Goal: Task Accomplishment & Management: Manage account settings

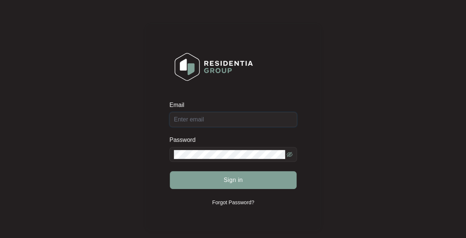
type input "[EMAIL_ADDRESS][DOMAIN_NAME]"
click at [219, 176] on button "Sign in" at bounding box center [233, 180] width 127 height 18
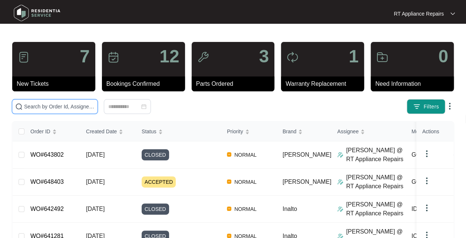
click at [59, 106] on input "text" at bounding box center [59, 106] width 70 height 8
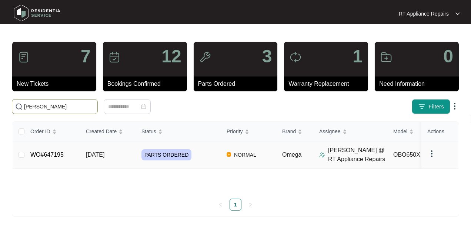
type input "[PERSON_NAME]"
click at [104, 152] on span "[DATE]" at bounding box center [95, 154] width 19 height 6
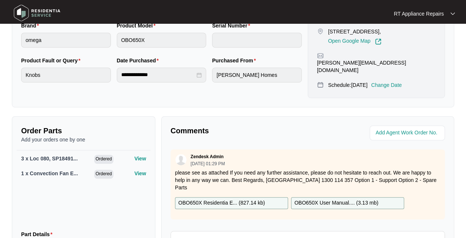
scroll to position [222, 0]
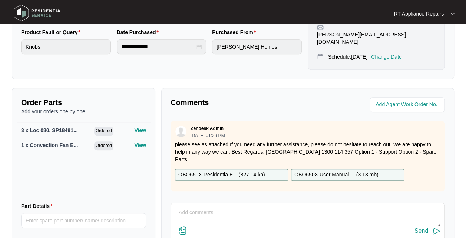
click at [223, 207] on textarea at bounding box center [308, 215] width 266 height 19
type textarea "h"
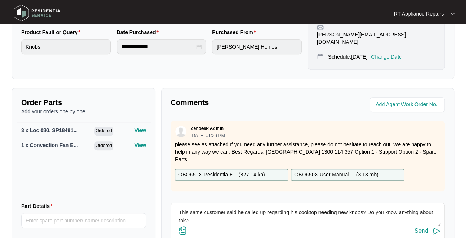
scroll to position [10, 0]
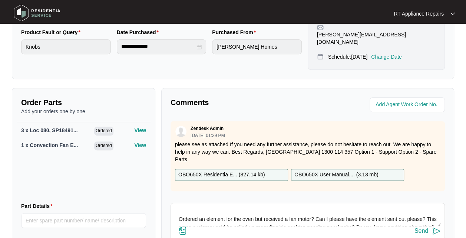
type textarea "Hi Team Ordered an element for the oven but received a fan motor? Can I please …"
click at [435, 226] on img at bounding box center [436, 230] width 9 height 9
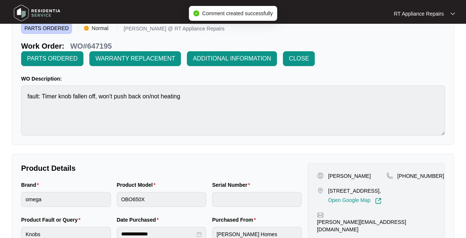
scroll to position [0, 0]
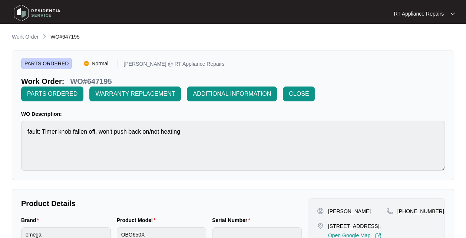
click at [64, 96] on span "PARTS ORDERED" at bounding box center [52, 93] width 50 height 9
click at [240, 96] on span "ADDITIONAL INFORMATION" at bounding box center [232, 93] width 78 height 9
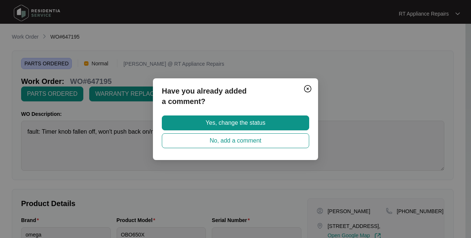
click at [242, 124] on span "Yes, change the status" at bounding box center [236, 122] width 60 height 9
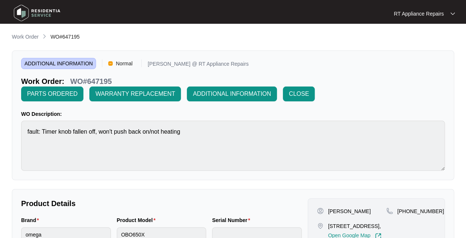
click at [423, 18] on div "RT Appliance Repairs RT Applian..." at bounding box center [233, 13] width 450 height 23
click at [423, 15] on p "RT Appliance Repairs" at bounding box center [419, 13] width 50 height 7
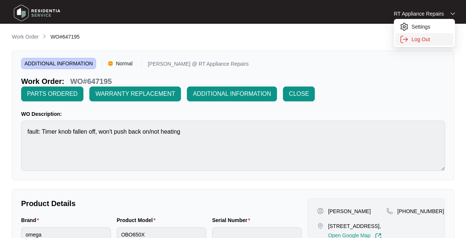
click at [421, 37] on p "Log Out" at bounding box center [429, 39] width 37 height 7
